Goal: Browse casually

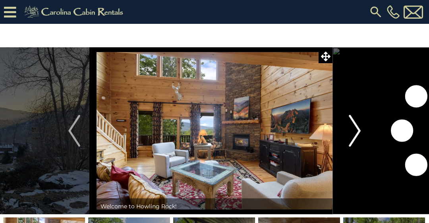
click at [355, 128] on img "Next" at bounding box center [355, 131] width 12 height 32
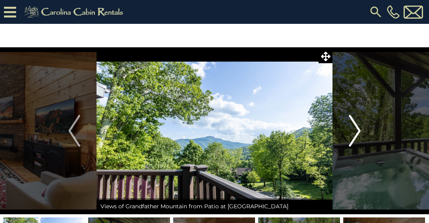
click at [357, 134] on img "Next" at bounding box center [355, 131] width 12 height 32
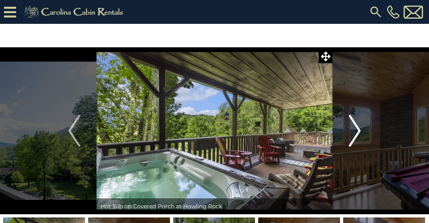
click at [359, 133] on img "Next" at bounding box center [355, 131] width 12 height 32
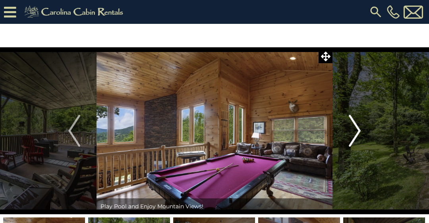
click at [354, 130] on img "Next" at bounding box center [355, 131] width 12 height 32
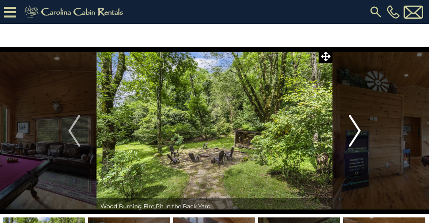
click at [357, 132] on img "Next" at bounding box center [355, 131] width 12 height 32
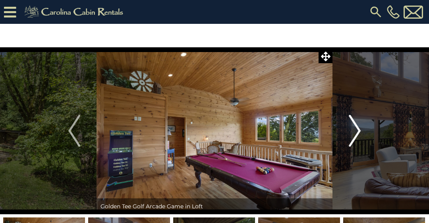
click at [357, 133] on img "Next" at bounding box center [355, 131] width 12 height 32
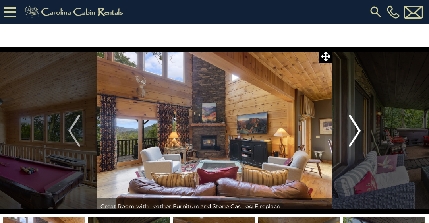
click at [355, 130] on img "Next" at bounding box center [355, 131] width 12 height 32
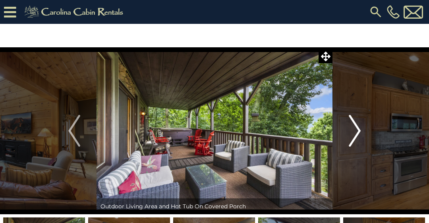
click at [354, 128] on img "Next" at bounding box center [355, 131] width 12 height 32
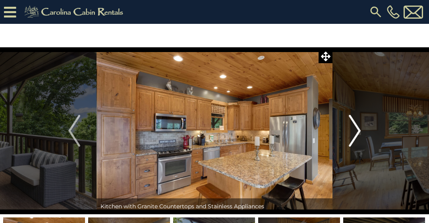
click at [354, 133] on img "Next" at bounding box center [355, 131] width 12 height 32
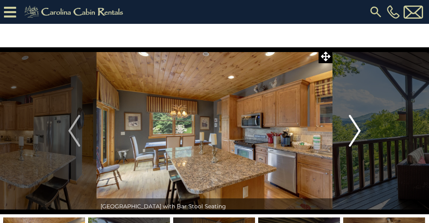
click at [353, 131] on img "Next" at bounding box center [355, 131] width 12 height 32
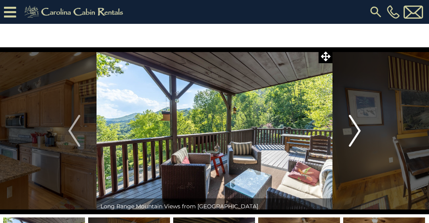
click at [357, 133] on img "Next" at bounding box center [355, 131] width 12 height 32
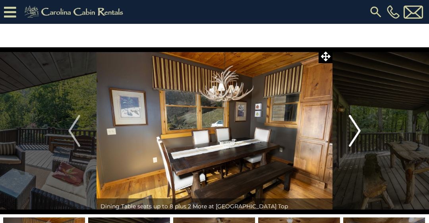
click at [354, 131] on img "Next" at bounding box center [355, 131] width 12 height 32
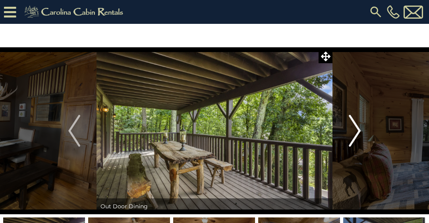
click at [353, 132] on img "Next" at bounding box center [355, 131] width 12 height 32
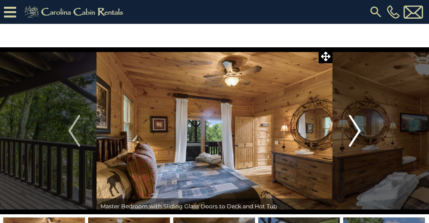
click at [356, 130] on img "Next" at bounding box center [355, 131] width 12 height 32
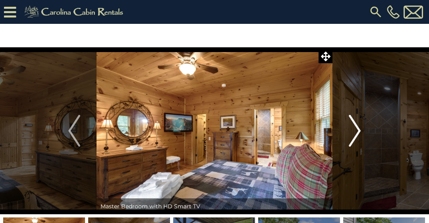
click at [356, 132] on img "Next" at bounding box center [355, 131] width 12 height 32
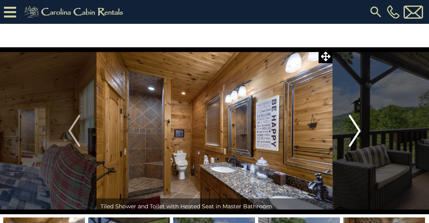
click at [357, 130] on img "Next" at bounding box center [355, 131] width 12 height 32
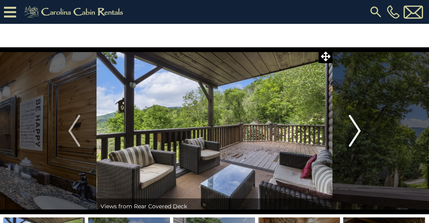
click at [355, 131] on img "Next" at bounding box center [355, 131] width 12 height 32
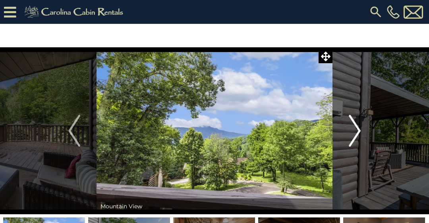
click at [357, 131] on img "Next" at bounding box center [355, 131] width 12 height 32
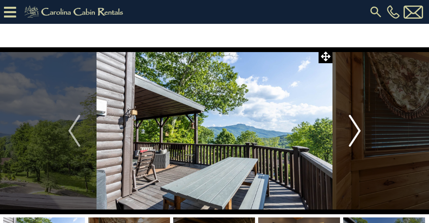
click at [360, 130] on img "Next" at bounding box center [355, 131] width 12 height 32
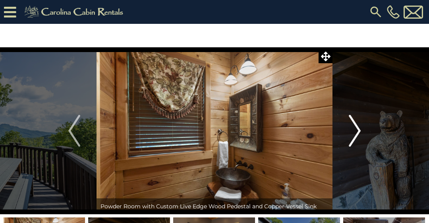
click at [358, 132] on img "Next" at bounding box center [355, 131] width 12 height 32
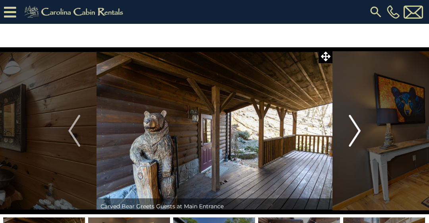
click at [355, 131] on img "Next" at bounding box center [355, 131] width 12 height 32
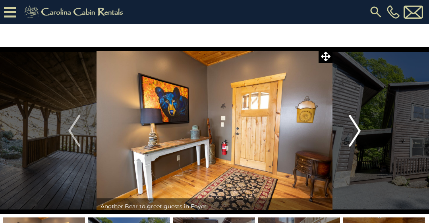
click at [356, 128] on img "Next" at bounding box center [355, 131] width 12 height 32
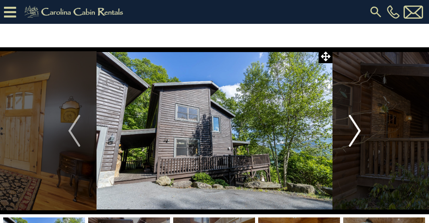
click at [357, 128] on img "Next" at bounding box center [355, 131] width 12 height 32
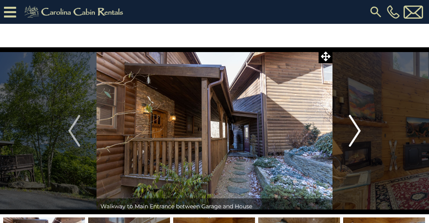
click at [357, 132] on img "Next" at bounding box center [355, 131] width 12 height 32
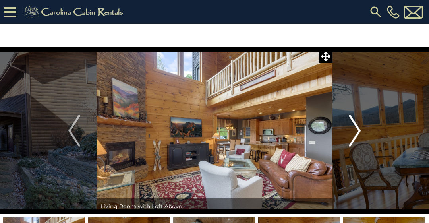
click at [358, 128] on img "Next" at bounding box center [355, 131] width 12 height 32
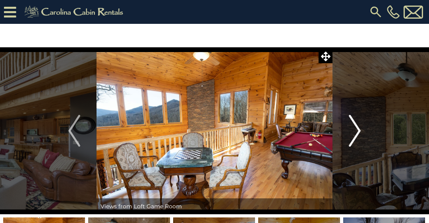
click at [361, 131] on img "Next" at bounding box center [355, 131] width 12 height 32
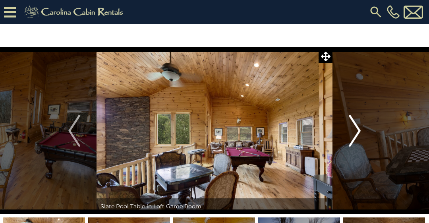
click at [357, 130] on img "Next" at bounding box center [355, 131] width 12 height 32
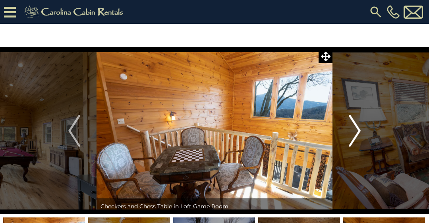
click at [355, 130] on img "Next" at bounding box center [355, 131] width 12 height 32
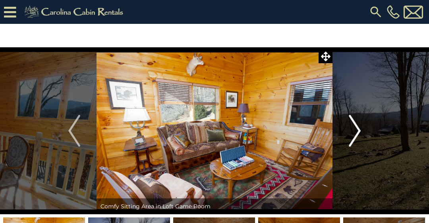
click at [359, 136] on img "Next" at bounding box center [355, 131] width 12 height 32
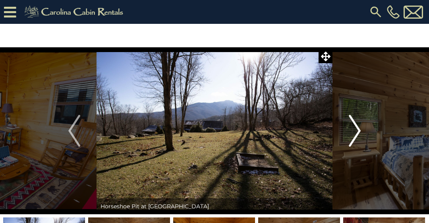
click at [354, 133] on img "Next" at bounding box center [355, 131] width 12 height 32
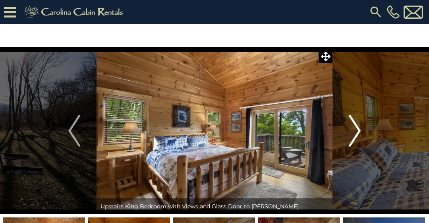
click at [353, 130] on img "Next" at bounding box center [355, 131] width 12 height 32
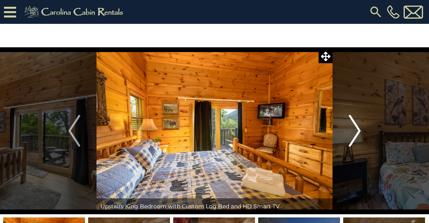
click at [353, 132] on img "Next" at bounding box center [355, 131] width 12 height 32
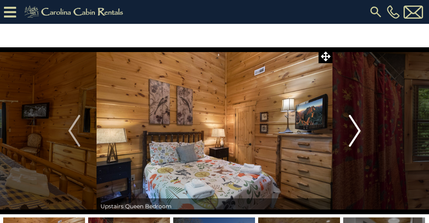
click at [360, 137] on img "Next" at bounding box center [355, 131] width 12 height 32
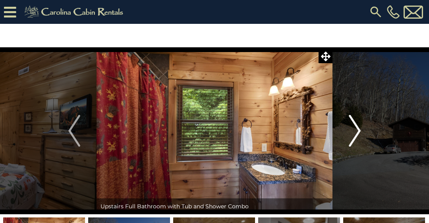
click at [354, 129] on img "Next" at bounding box center [355, 131] width 12 height 32
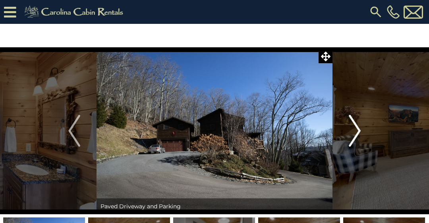
click at [355, 133] on img "Next" at bounding box center [355, 131] width 12 height 32
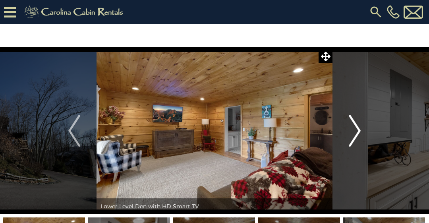
click at [356, 133] on img "Next" at bounding box center [355, 131] width 12 height 32
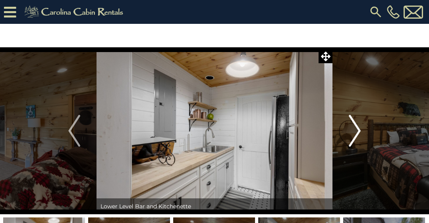
click at [357, 129] on img "Next" at bounding box center [355, 131] width 12 height 32
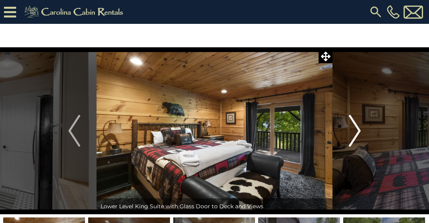
click at [356, 130] on img "Next" at bounding box center [355, 131] width 12 height 32
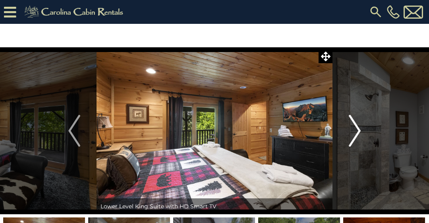
click at [360, 129] on img "Next" at bounding box center [355, 131] width 12 height 32
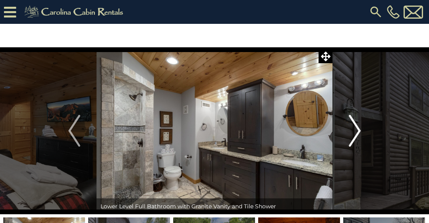
click at [357, 130] on img "Next" at bounding box center [355, 131] width 12 height 32
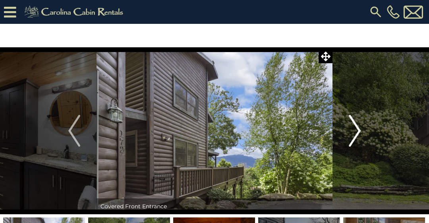
click at [358, 130] on img "Next" at bounding box center [355, 131] width 12 height 32
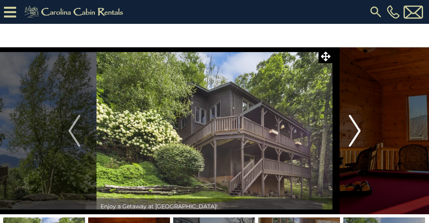
click at [359, 128] on img "Next" at bounding box center [355, 131] width 12 height 32
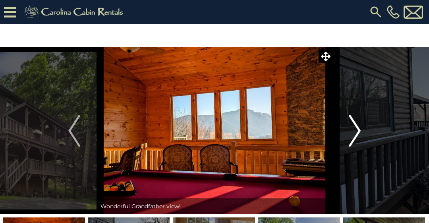
click at [358, 132] on img "Next" at bounding box center [355, 131] width 12 height 32
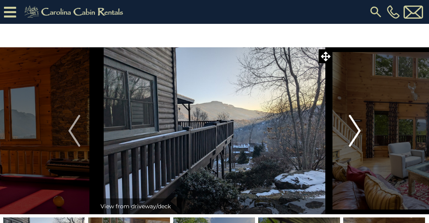
click at [355, 131] on img "Next" at bounding box center [355, 131] width 12 height 32
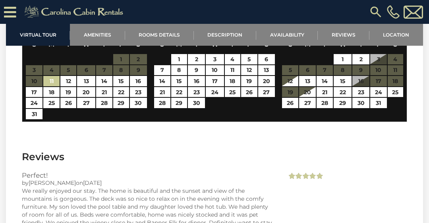
scroll to position [1937, 0]
